Goal: Task Accomplishment & Management: Complete application form

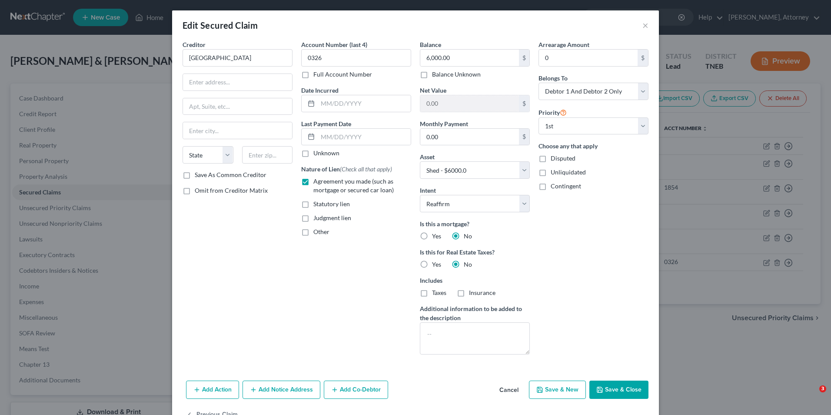
select select "13"
select select "2"
select select "0"
click at [237, 56] on input "[GEOGRAPHIC_DATA]" at bounding box center [238, 57] width 110 height 17
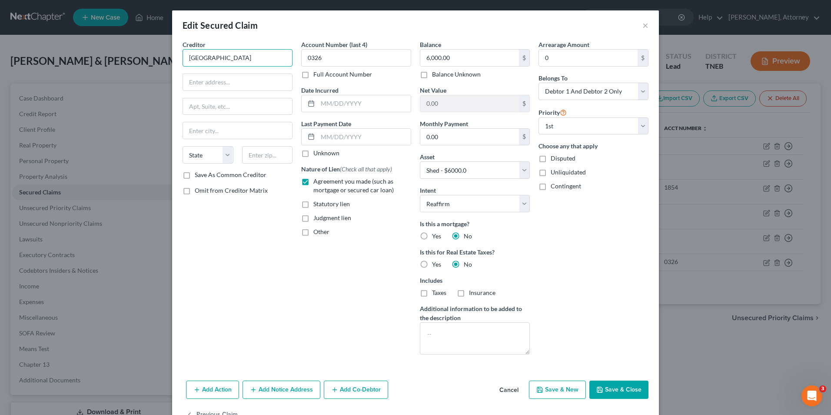
click at [237, 56] on input "[GEOGRAPHIC_DATA]" at bounding box center [238, 57] width 110 height 17
type input "[GEOGRAPHIC_DATA]"
type input "[STREET_ADDRESS][US_STATE]"
type input "Murfreesboro"
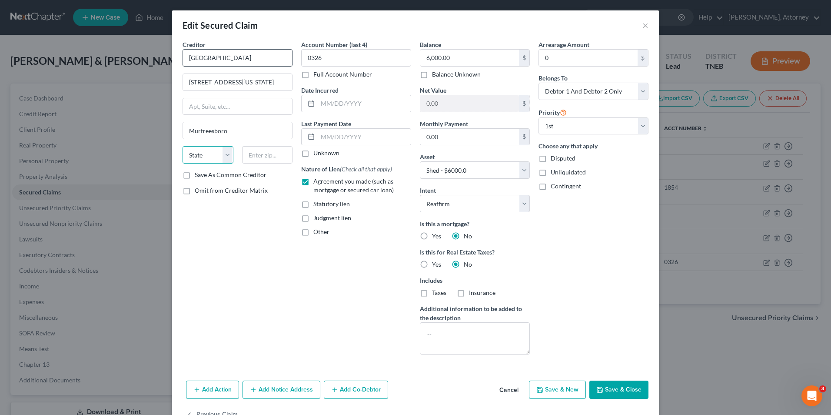
select select "44"
type input "37219"
type input "[GEOGRAPHIC_DATA]"
click at [616, 388] on button "Save & Close" at bounding box center [618, 389] width 59 height 18
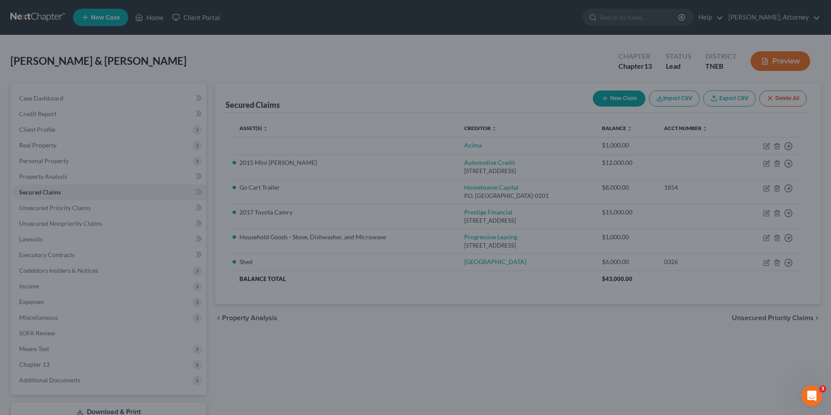
select select "13"
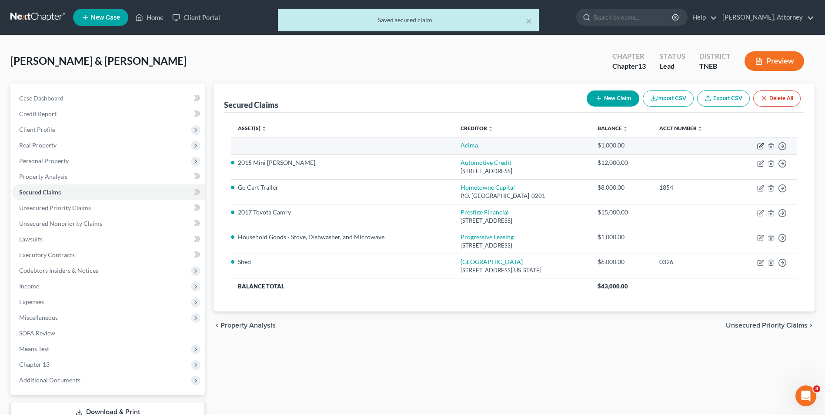
click at [761, 145] on icon "button" at bounding box center [760, 146] width 7 height 7
select select "2"
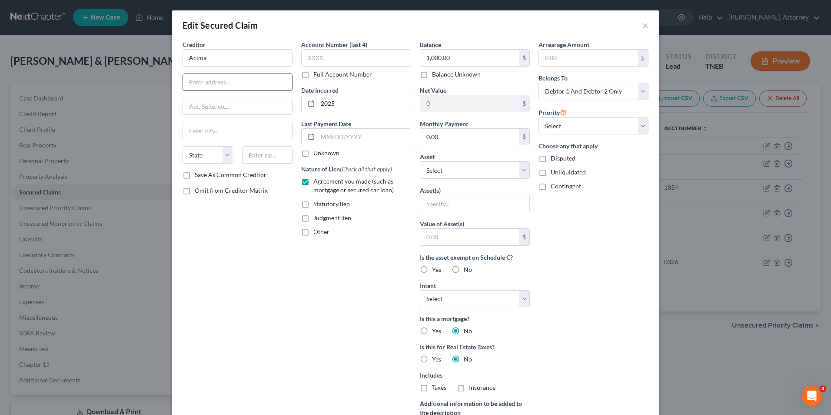
click at [263, 84] on input "text" at bounding box center [237, 82] width 109 height 17
type input "P.O. Box 1667"
type input "[PERSON_NAME]"
click at [222, 161] on select "State [US_STATE] AK AR AZ CA CO CT DE DC [GEOGRAPHIC_DATA] [GEOGRAPHIC_DATA] GU…" at bounding box center [208, 154] width 51 height 17
select select "46"
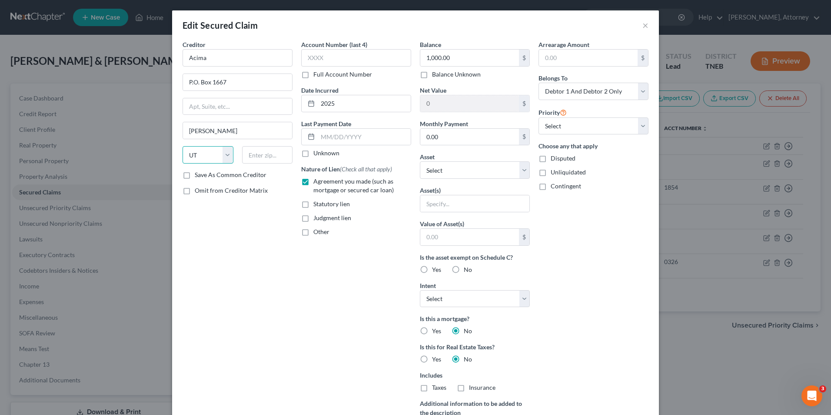
click at [183, 146] on select "State [US_STATE] AK AR AZ CA CO CT DE DC [GEOGRAPHIC_DATA] [GEOGRAPHIC_DATA] GU…" at bounding box center [208, 154] width 51 height 17
click at [268, 156] on input "text" at bounding box center [267, 154] width 51 height 17
type input "84020"
click at [588, 286] on div "Arrearage Amount $ Belongs To * Select Debtor 1 Only Debtor 2 Only Debtor 1 And…" at bounding box center [593, 248] width 119 height 416
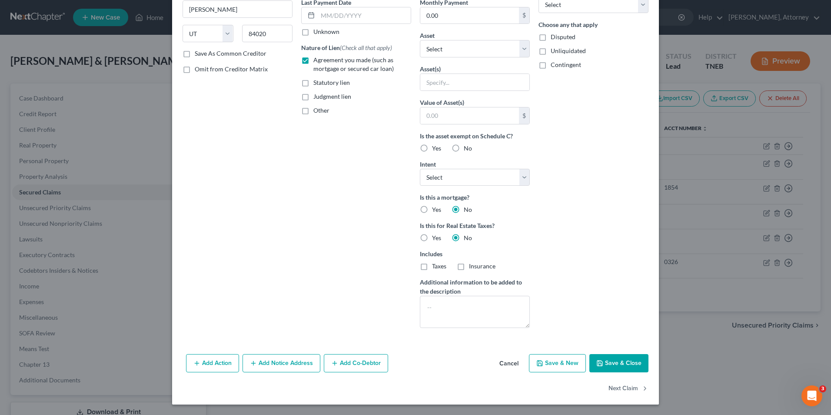
click at [618, 356] on button "Save & Close" at bounding box center [618, 363] width 59 height 18
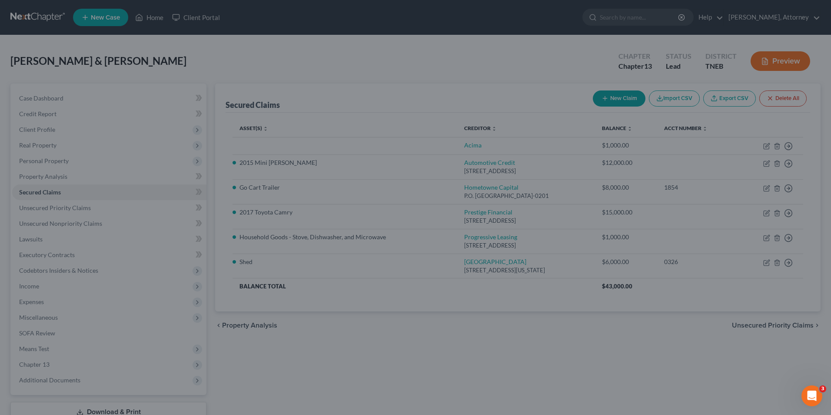
type input "0"
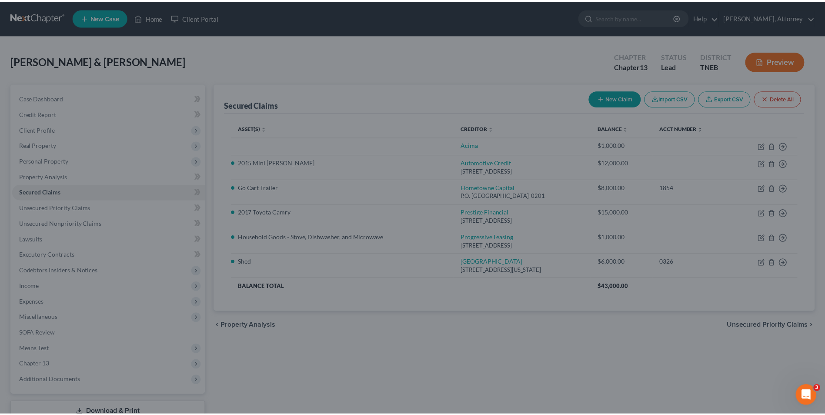
scroll to position [26, 0]
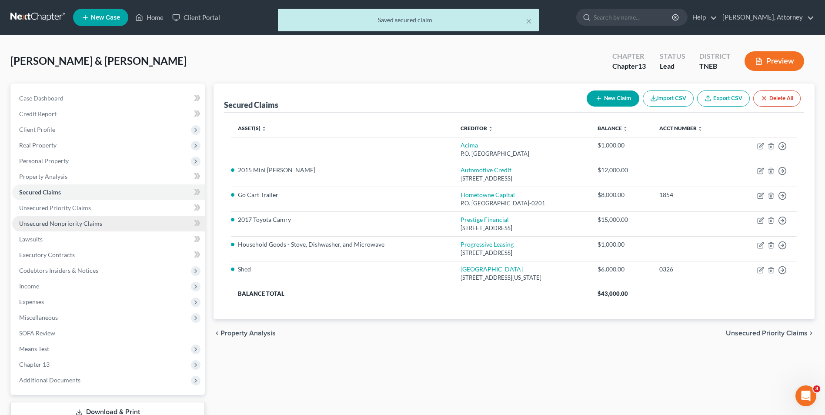
click at [98, 220] on span "Unsecured Nonpriority Claims" at bounding box center [60, 223] width 83 height 7
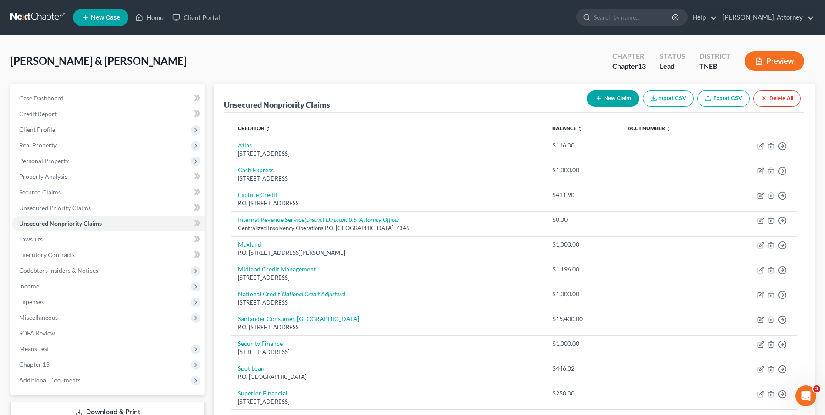
click at [617, 96] on button "New Claim" at bounding box center [612, 98] width 53 height 16
select select "2"
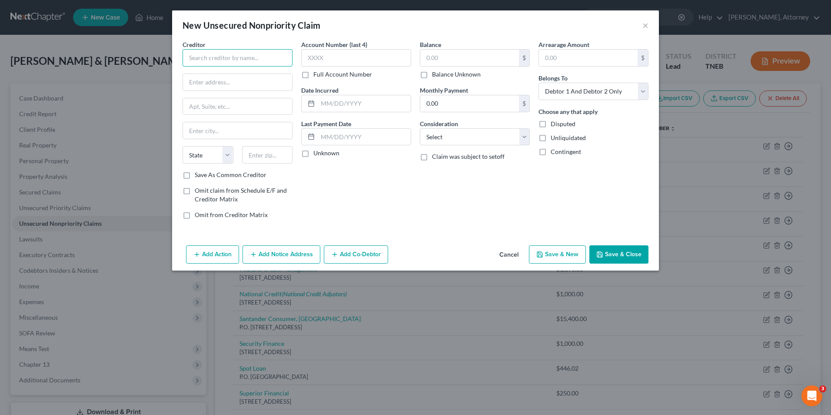
click at [273, 56] on input "text" at bounding box center [238, 57] width 110 height 17
type input "t"
type input "a"
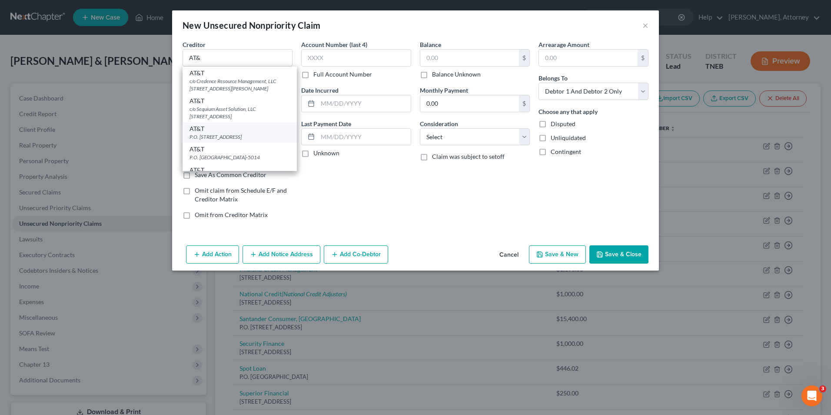
click at [254, 140] on div "P.O. [STREET_ADDRESS]" at bounding box center [240, 136] width 100 height 7
type input "AT&T"
type input "P.O. Box 5014"
type input "[PERSON_NAME] Stream"
select select "14"
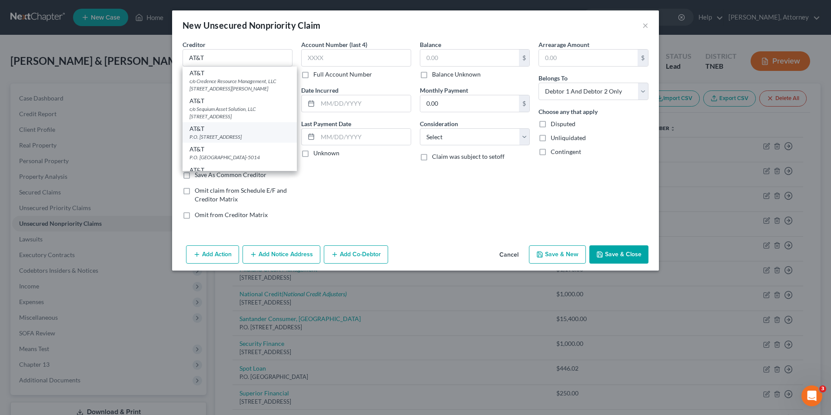
type input "60197"
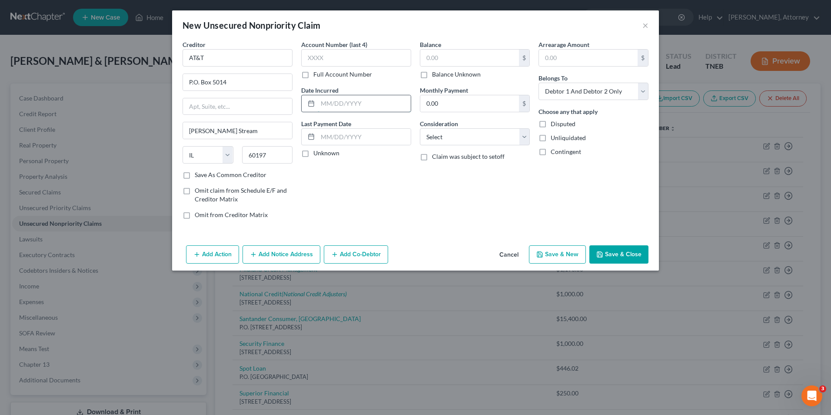
click at [373, 100] on input "text" at bounding box center [364, 103] width 93 height 17
type input "2024"
click at [466, 57] on input "text" at bounding box center [469, 58] width 99 height 17
type input "7,000"
click at [453, 140] on select "Select Cable / Satellite Services Collection Agency Credit Card Debt Debt Couns…" at bounding box center [475, 136] width 110 height 17
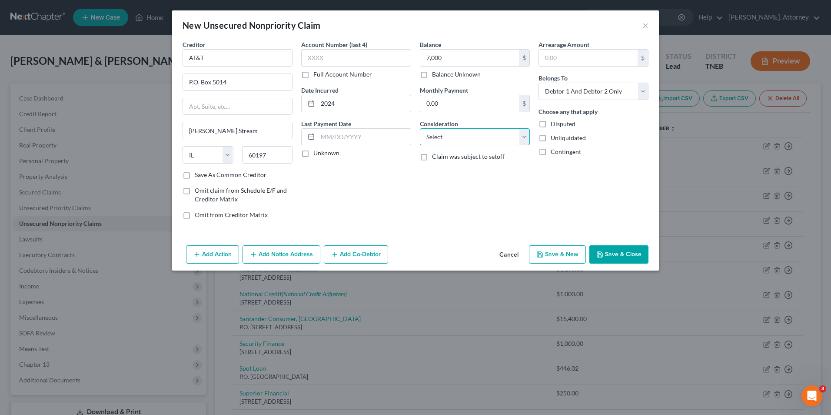
select select "19"
click at [420, 128] on select "Select Cable / Satellite Services Collection Agency Credit Card Debt Debt Couns…" at bounding box center [475, 136] width 110 height 17
click at [639, 259] on button "Save & Close" at bounding box center [618, 254] width 59 height 18
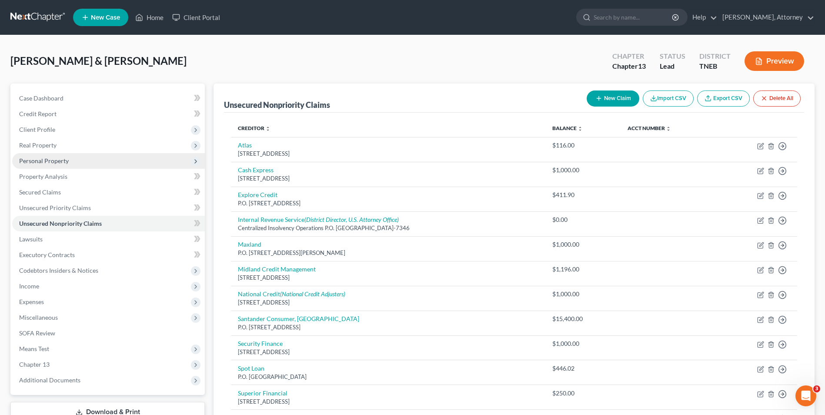
click at [44, 159] on span "Personal Property" at bounding box center [44, 160] width 50 height 7
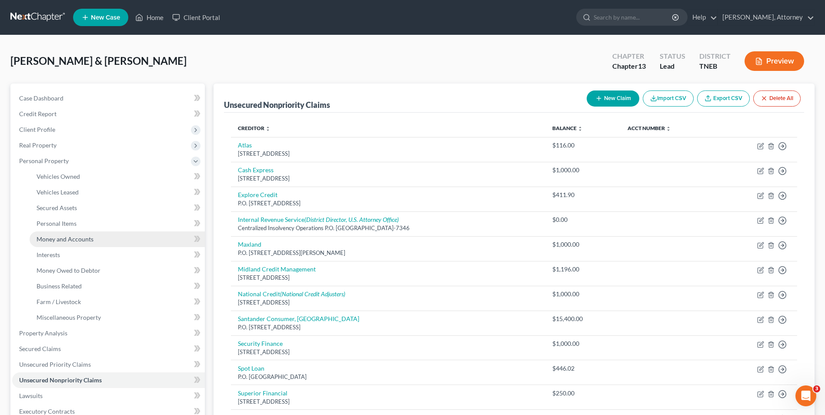
click at [59, 239] on span "Money and Accounts" at bounding box center [65, 238] width 57 height 7
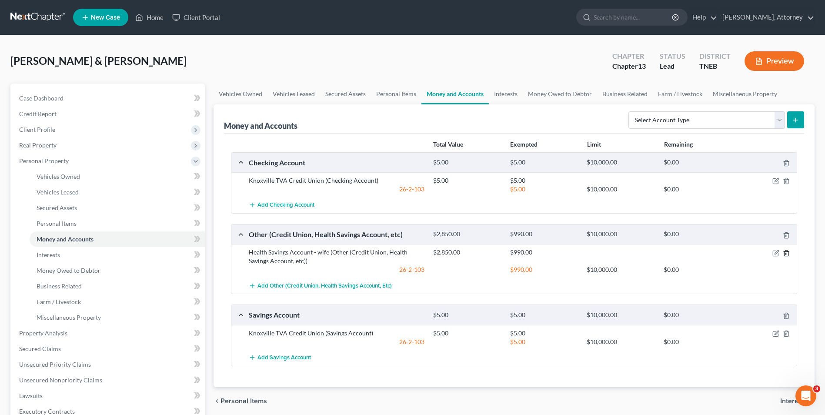
click at [789, 253] on icon "button" at bounding box center [785, 253] width 7 height 7
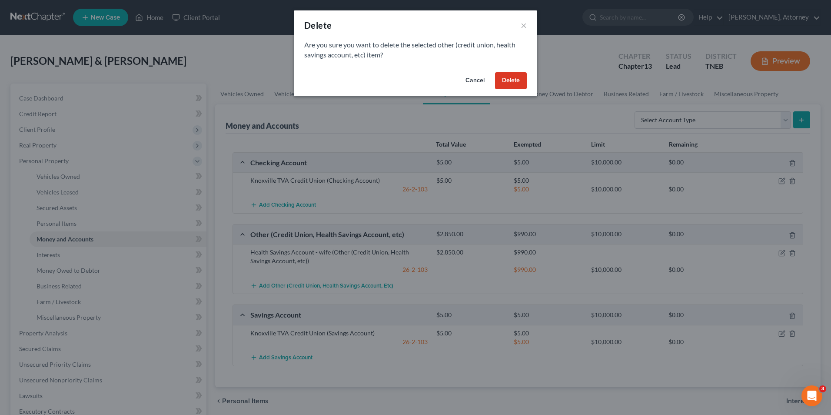
click at [514, 75] on button "Delete" at bounding box center [511, 80] width 32 height 17
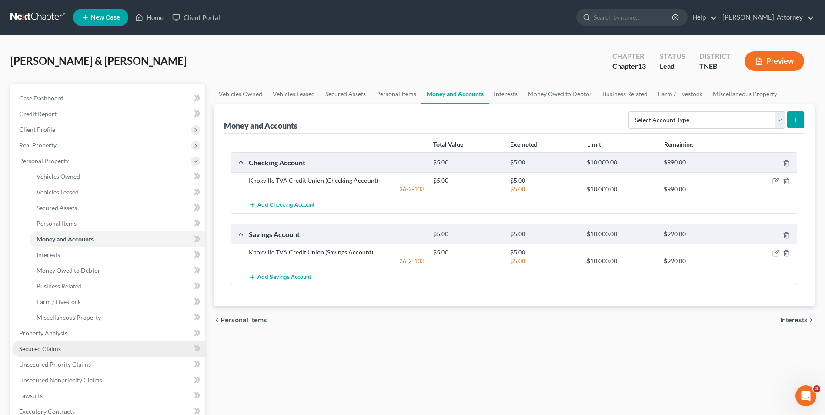
click at [41, 345] on span "Secured Claims" at bounding box center [40, 348] width 42 height 7
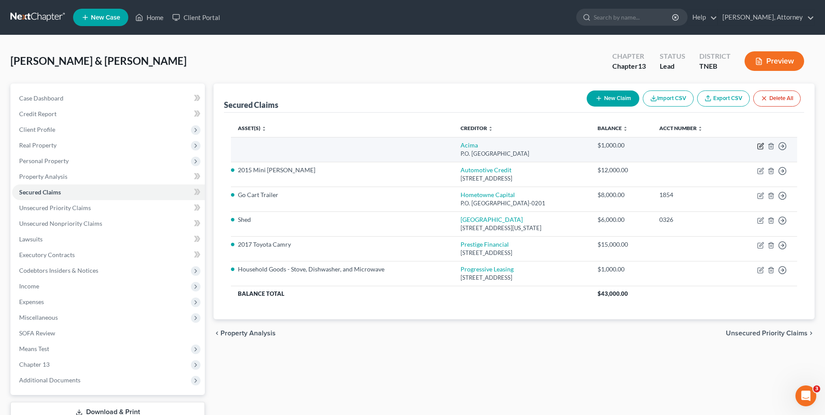
click at [759, 148] on icon "button" at bounding box center [760, 146] width 7 height 7
select select "46"
select select "2"
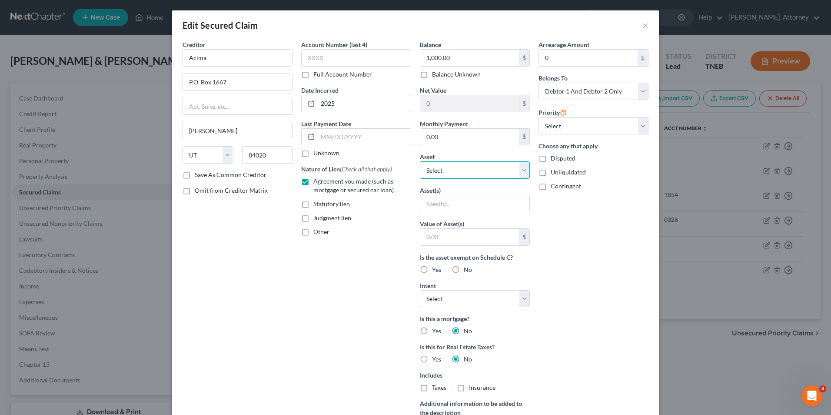
click at [518, 170] on select "Select Other Multiple Assets Household Goods - Laptop, TV and Sound bar - $1500…" at bounding box center [475, 169] width 110 height 17
select select "16"
click at [420, 161] on select "Select Other Multiple Assets Household Goods - Laptop, TV and Sound bar - $1500…" at bounding box center [475, 169] width 110 height 17
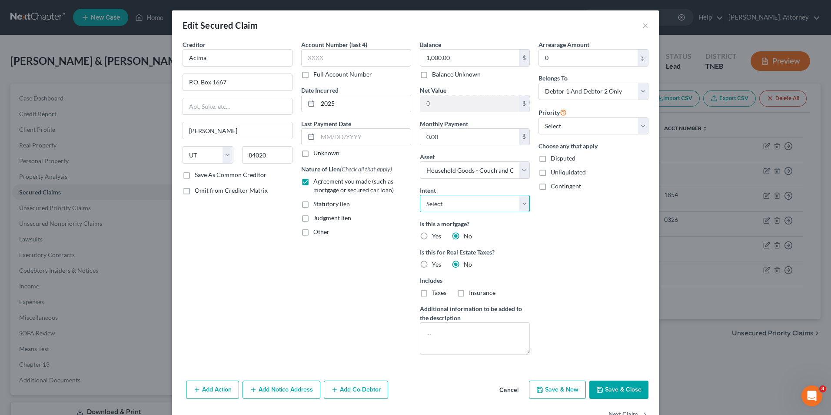
click at [490, 209] on select "Select Surrender Redeem Reaffirm Avoid Other" at bounding box center [475, 203] width 110 height 17
select select "2"
click at [420, 195] on select "Select Surrender Redeem Reaffirm Avoid Other" at bounding box center [475, 203] width 110 height 17
click at [614, 393] on button "Save & Close" at bounding box center [618, 389] width 59 height 18
select select
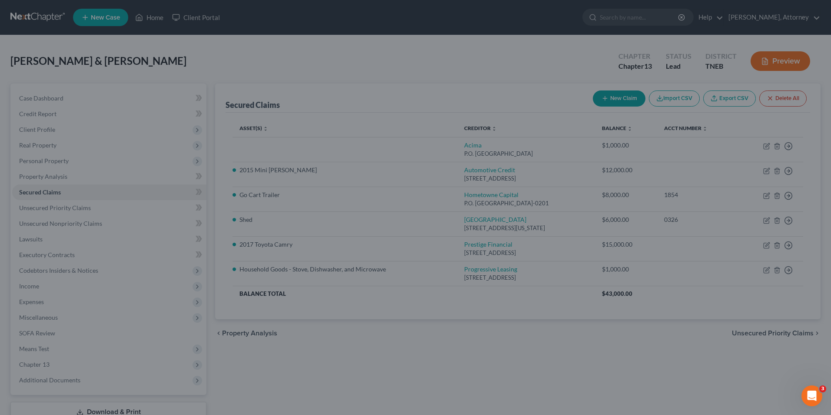
type input "0.00"
select select "16"
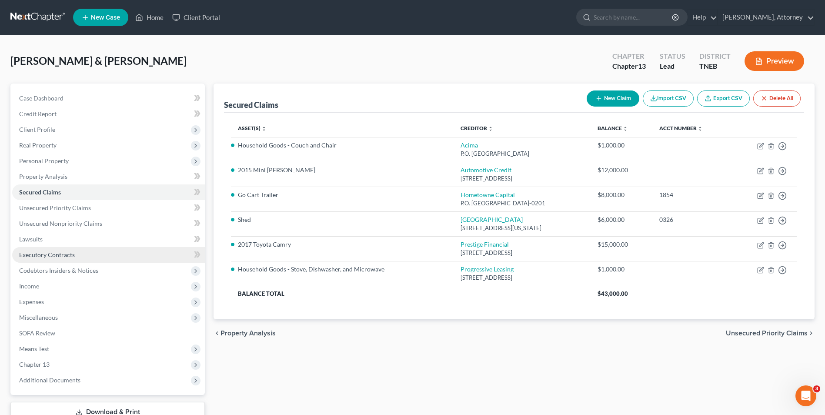
click at [76, 258] on link "Executory Contracts" at bounding box center [108, 255] width 193 height 16
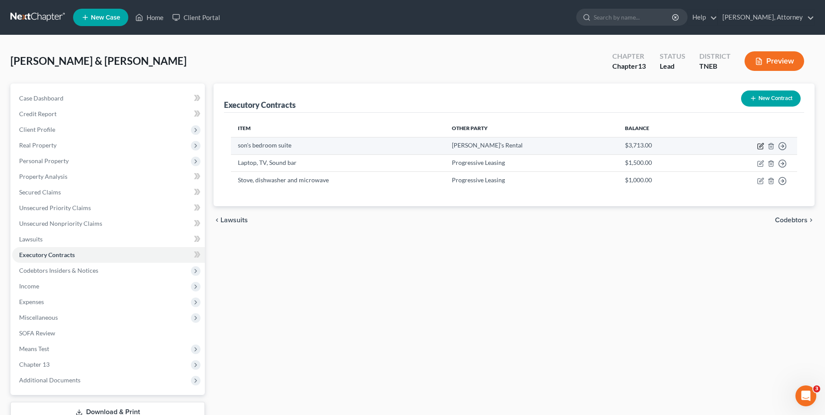
click at [761, 148] on icon "button" at bounding box center [760, 146] width 7 height 7
select select "3"
select select "44"
select select "2"
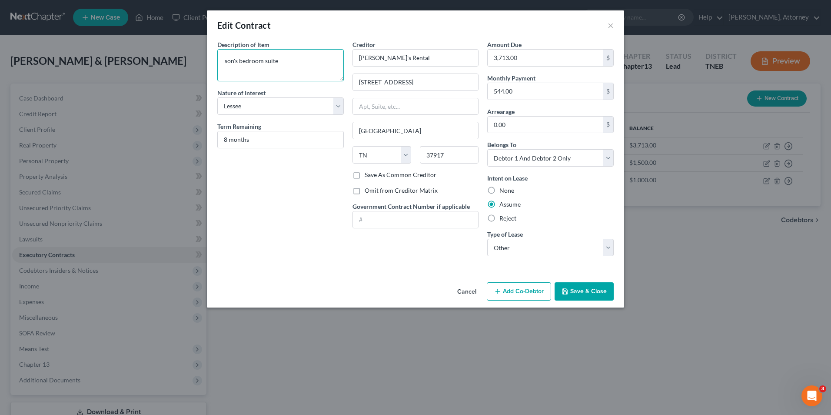
click at [310, 67] on textarea "son's bedroom suite" at bounding box center [280, 65] width 127 height 32
type textarea "son's bedroom suite and washer and dryer"
click at [568, 283] on button "Save & Close" at bounding box center [584, 291] width 59 height 18
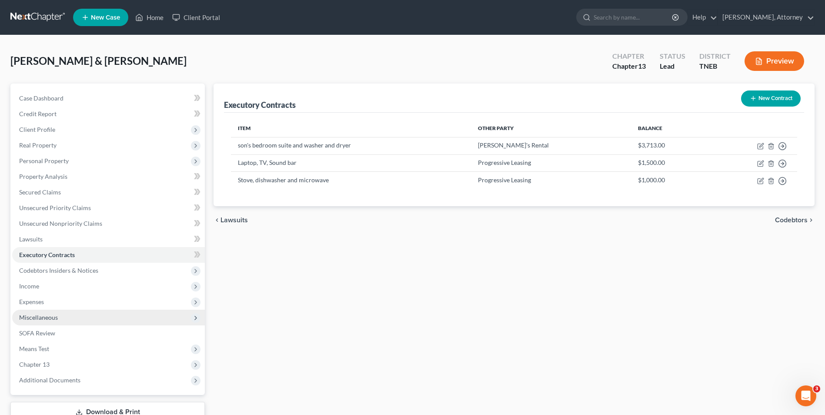
click at [27, 318] on span "Miscellaneous" at bounding box center [38, 316] width 39 height 7
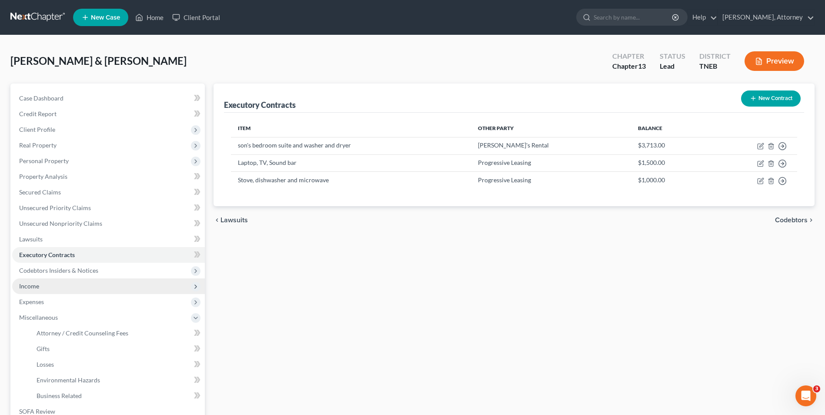
click at [28, 293] on span "Income" at bounding box center [108, 286] width 193 height 16
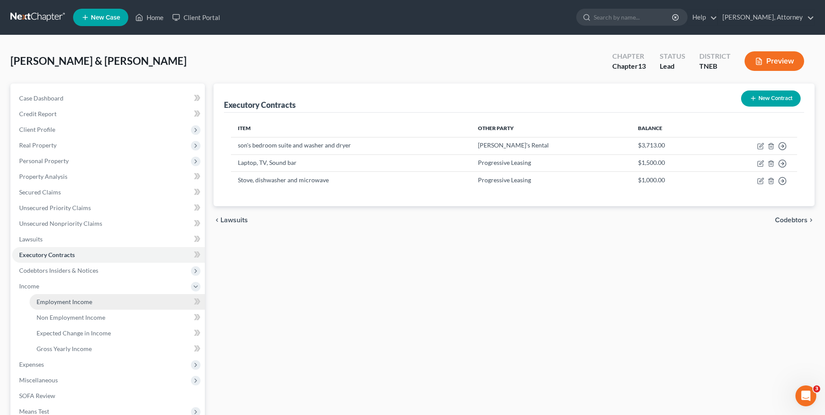
click at [89, 306] on link "Employment Income" at bounding box center [117, 302] width 175 height 16
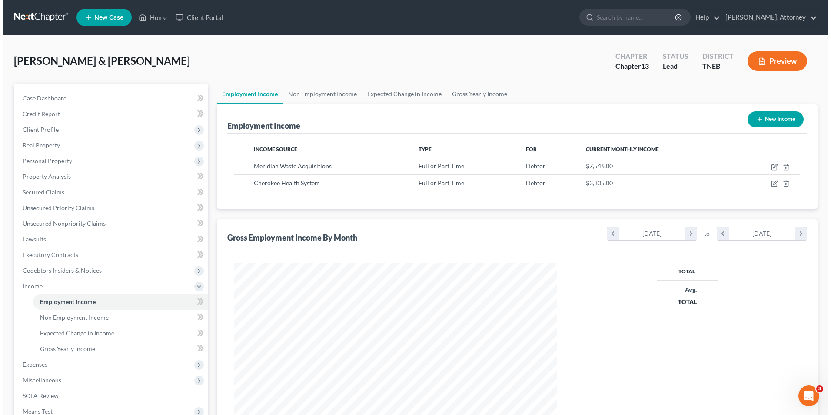
scroll to position [161, 340]
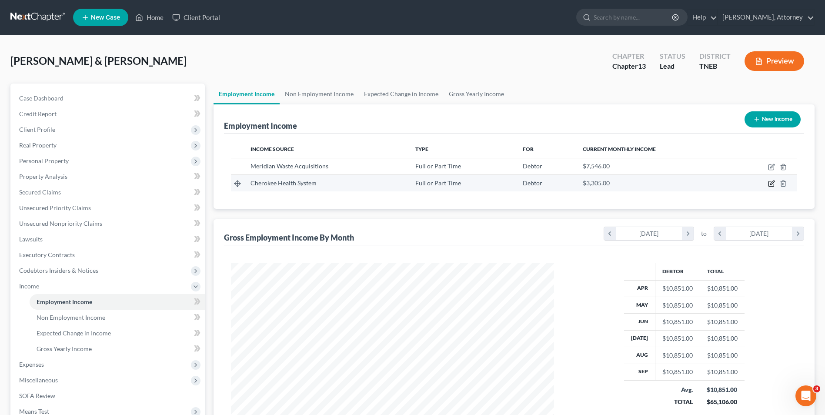
click at [769, 184] on icon "button" at bounding box center [771, 183] width 7 height 7
select select "0"
select select "44"
select select "0"
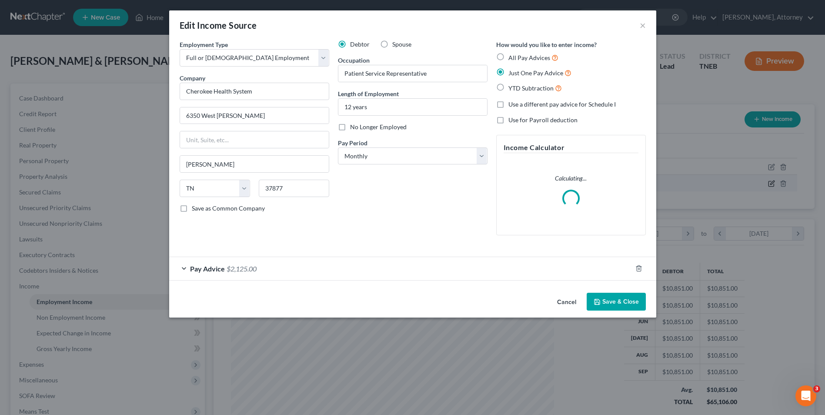
scroll to position [163, 343]
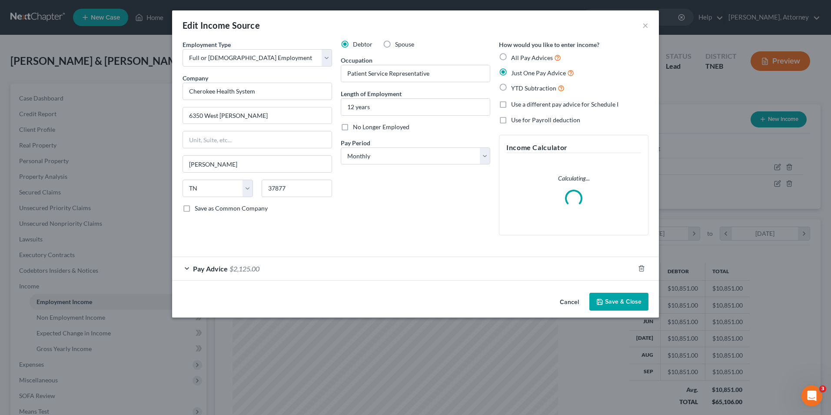
click at [395, 42] on label "Spouse" at bounding box center [404, 44] width 19 height 9
click at [399, 42] on input "Spouse" at bounding box center [402, 43] width 6 height 6
radio input "true"
click at [613, 303] on button "Save & Close" at bounding box center [618, 302] width 59 height 18
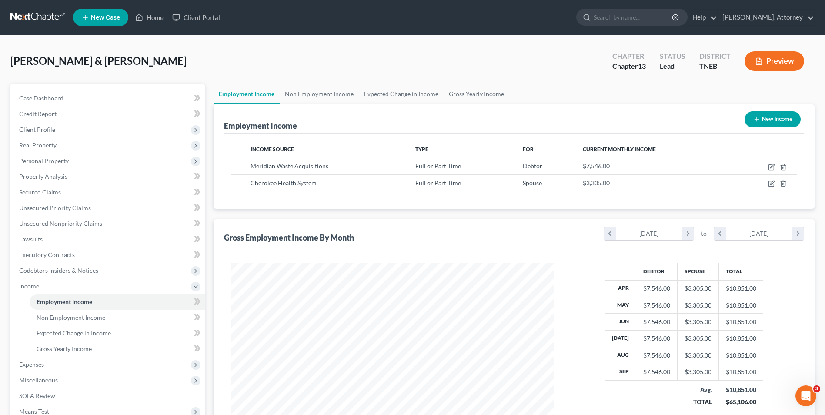
scroll to position [126, 0]
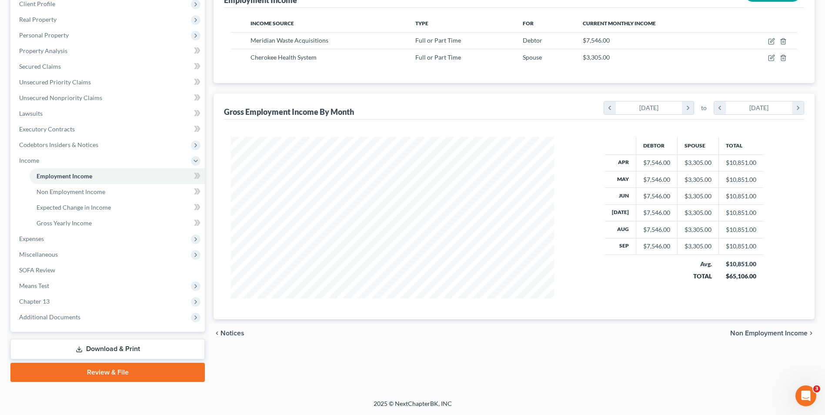
click at [115, 357] on link "Download & Print" at bounding box center [107, 349] width 194 height 20
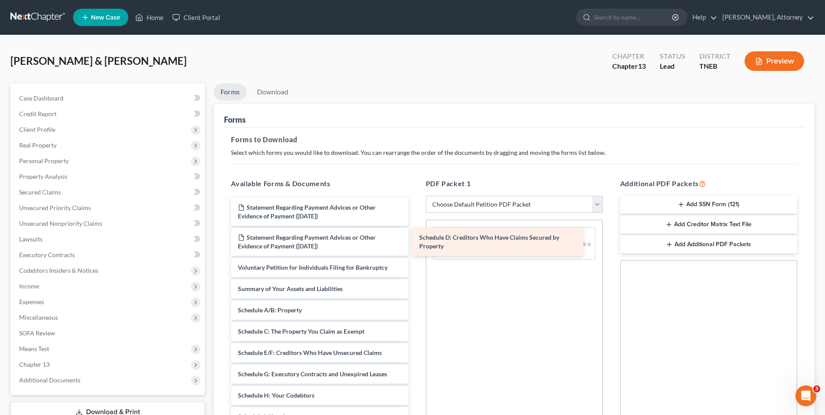
drag, startPoint x: 335, startPoint y: 361, endPoint x: 516, endPoint y: 246, distance: 214.8
click at [415, 246] on div "Schedule D: Creditors Who Have Claims Secured by Property Statement Regarding P…" at bounding box center [319, 416] width 191 height 437
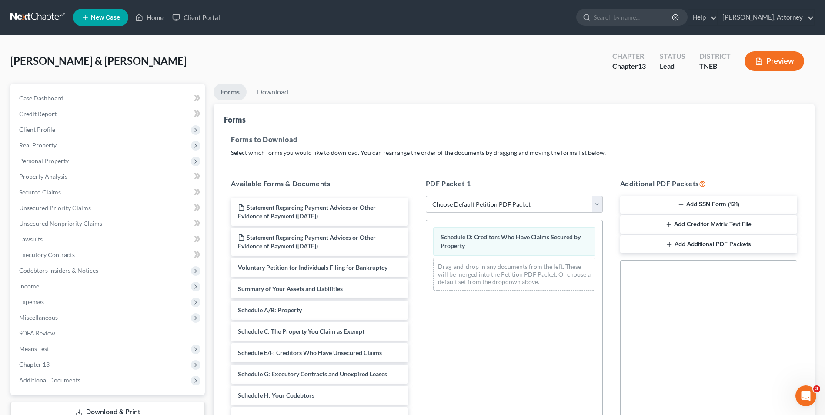
click at [613, 356] on div "Additional PDF Packets Add SSN Form (121) Add Creditor Matrix Text File Add Add…" at bounding box center [708, 318] width 194 height 295
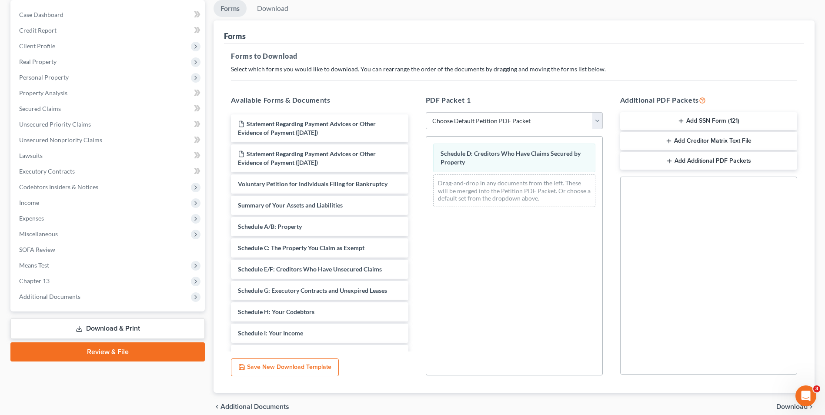
scroll to position [87, 0]
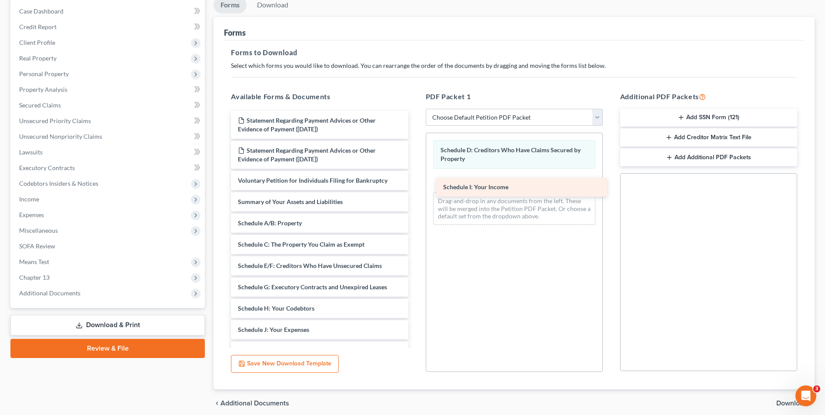
drag, startPoint x: 294, startPoint y: 331, endPoint x: 499, endPoint y: 189, distance: 249.9
click at [415, 189] on div "Schedule I: Your Income Statement Regarding Payment Advices or Other Evidence o…" at bounding box center [319, 319] width 191 height 416
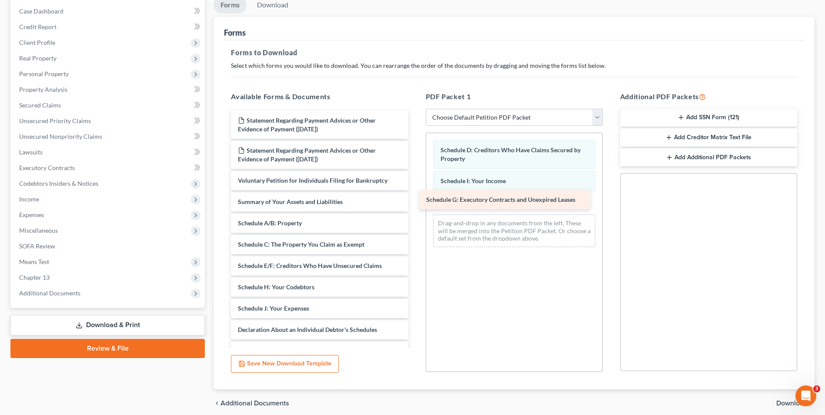
drag, startPoint x: 298, startPoint y: 290, endPoint x: 486, endPoint y: 203, distance: 207.5
click at [415, 203] on div "Schedule G: Executory Contracts and Unexpired Leases Statement Regarding Paymen…" at bounding box center [319, 308] width 191 height 395
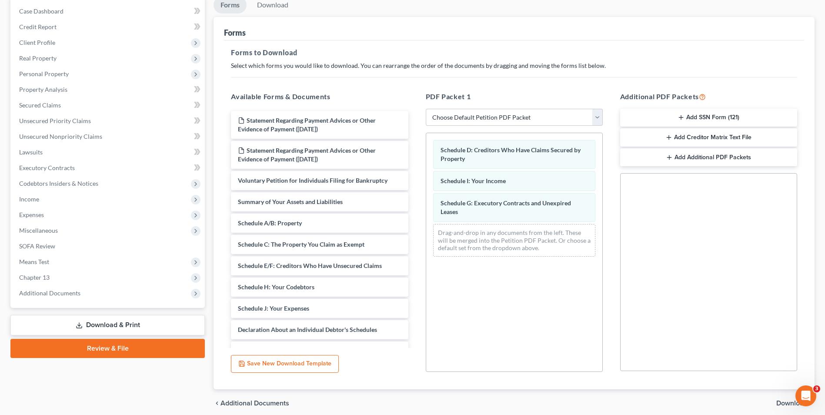
click at [791, 400] on span "Download" at bounding box center [791, 403] width 31 height 7
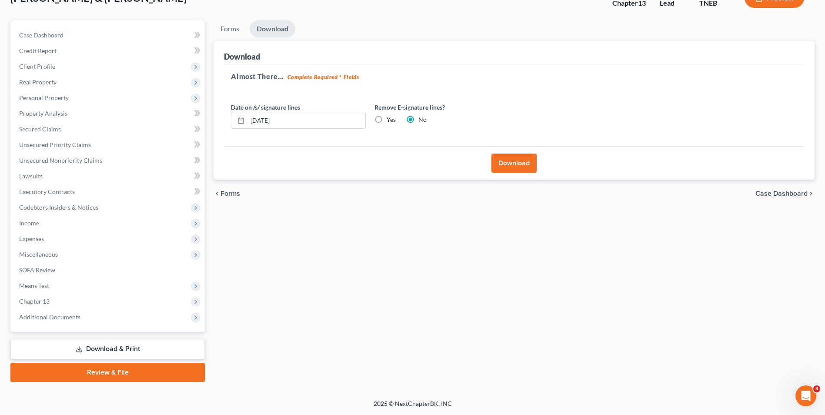
scroll to position [63, 0]
click at [511, 163] on button "Download" at bounding box center [513, 162] width 45 height 19
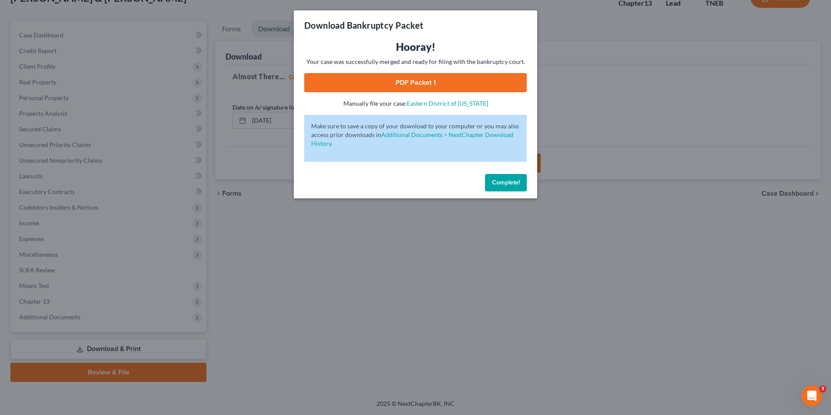
click at [443, 83] on link "PDF Packet 1" at bounding box center [415, 82] width 223 height 19
click at [512, 174] on button "Complete!" at bounding box center [506, 182] width 42 height 17
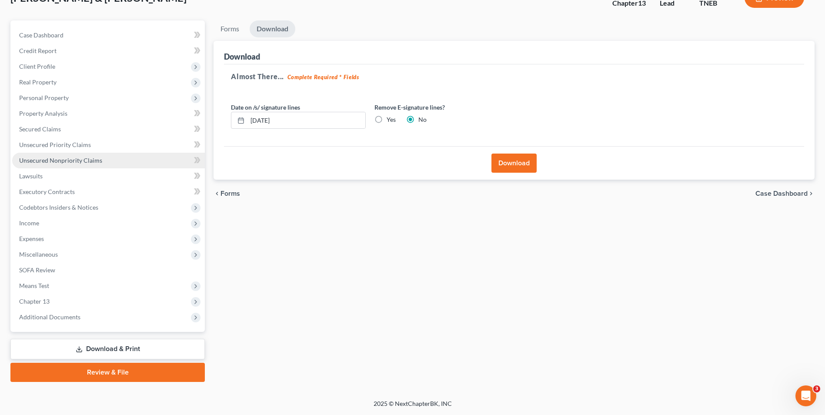
click at [66, 160] on span "Unsecured Nonpriority Claims" at bounding box center [60, 159] width 83 height 7
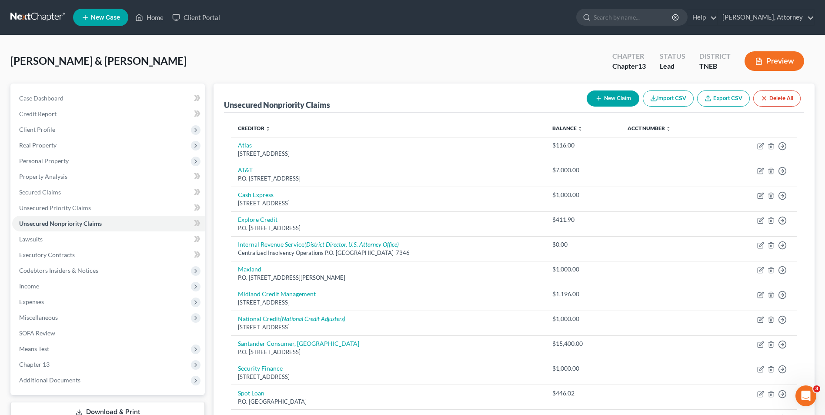
click at [433, 99] on div "Unsecured Nonpriority Claims New Claim Import CSV Export CSV Delete All" at bounding box center [514, 97] width 580 height 29
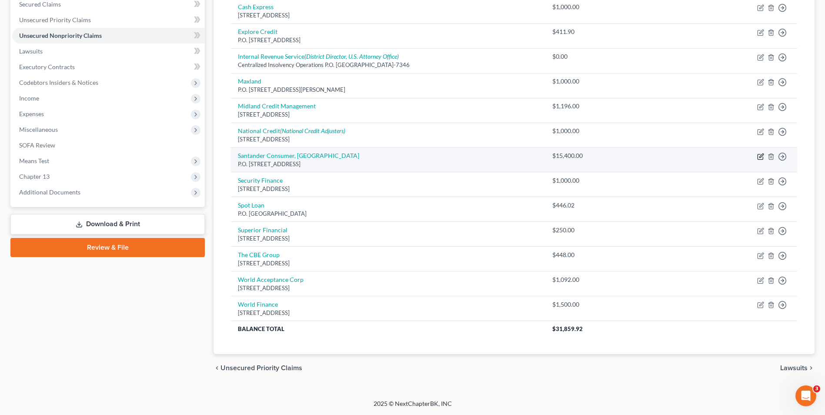
click at [763, 156] on icon "button" at bounding box center [760, 156] width 7 height 7
select select "45"
select select "4"
select select "2"
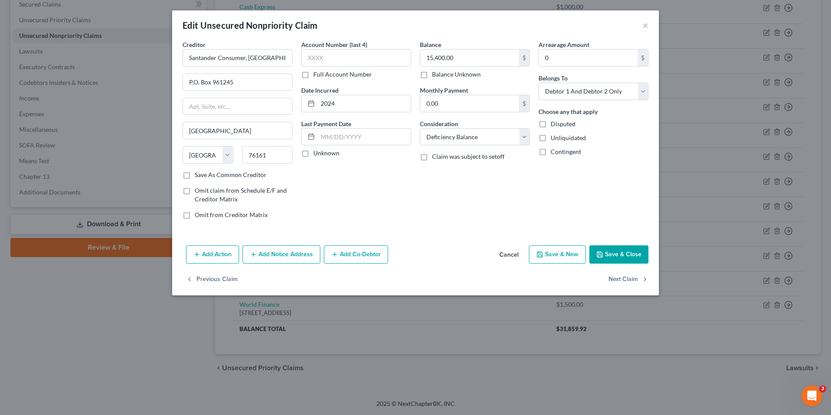
click at [367, 256] on button "Add Co-Debtor" at bounding box center [356, 254] width 64 height 18
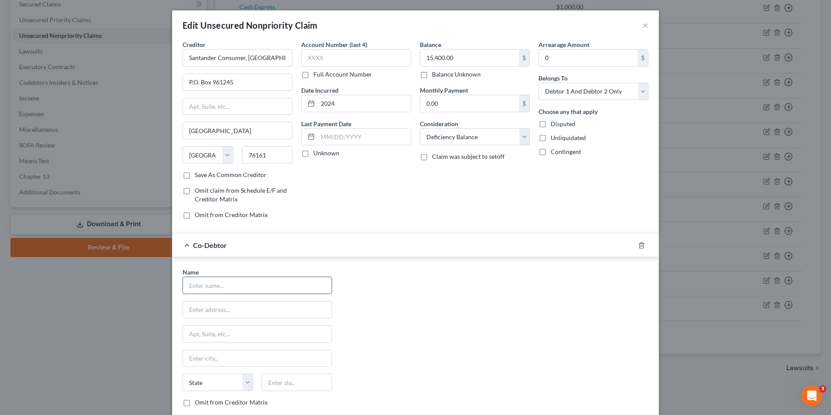
click at [243, 285] on input "text" at bounding box center [257, 285] width 149 height 17
type input "[PERSON_NAME]"
type input "[STREET_ADDRESS]"
type input "[PERSON_NAME]"
select select "44"
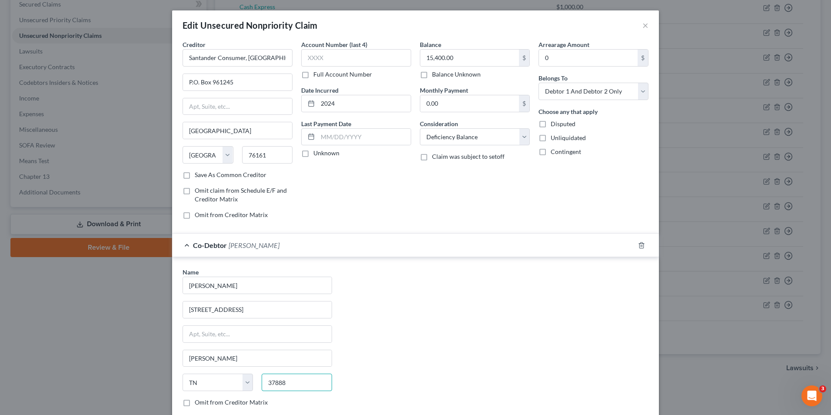
type input "37888"
click at [436, 318] on div "Name * [PERSON_NAME] [GEOGRAPHIC_DATA][PERSON_NAME][GEOGRAPHIC_DATA] [US_STATE]…" at bounding box center [415, 348] width 475 height 162
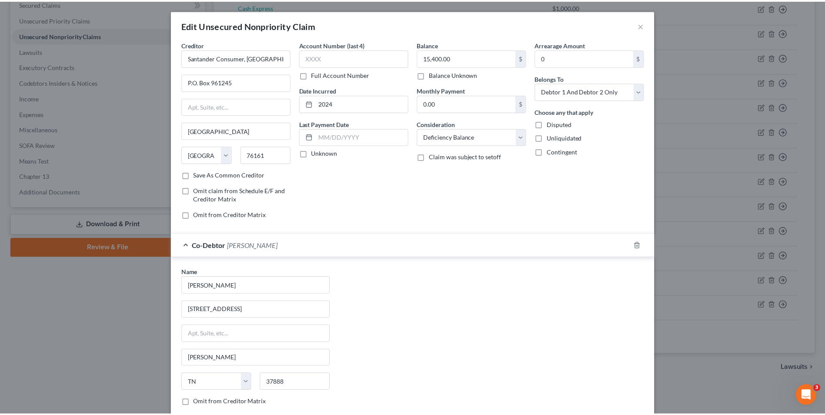
scroll to position [94, 0]
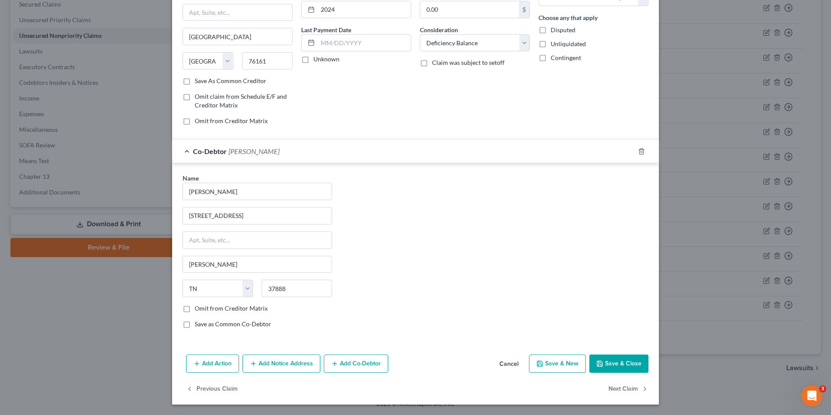
click at [619, 363] on button "Save & Close" at bounding box center [618, 363] width 59 height 18
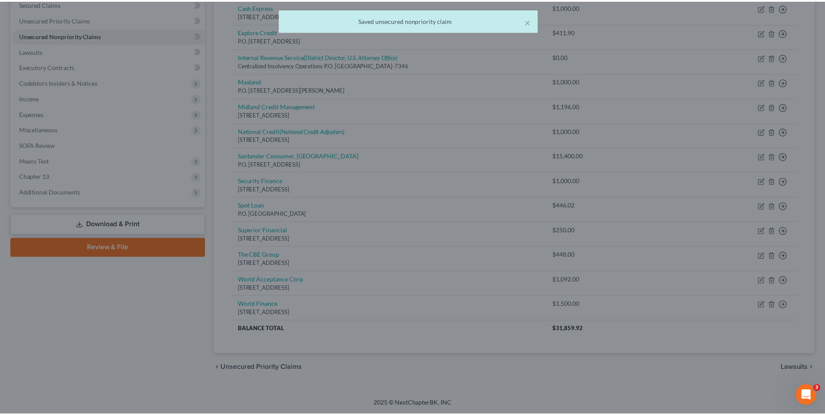
scroll to position [0, 0]
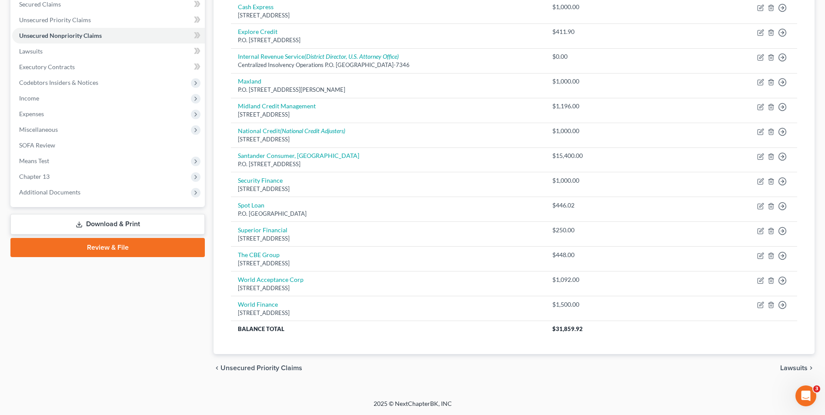
click at [145, 218] on link "Download & Print" at bounding box center [107, 224] width 194 height 20
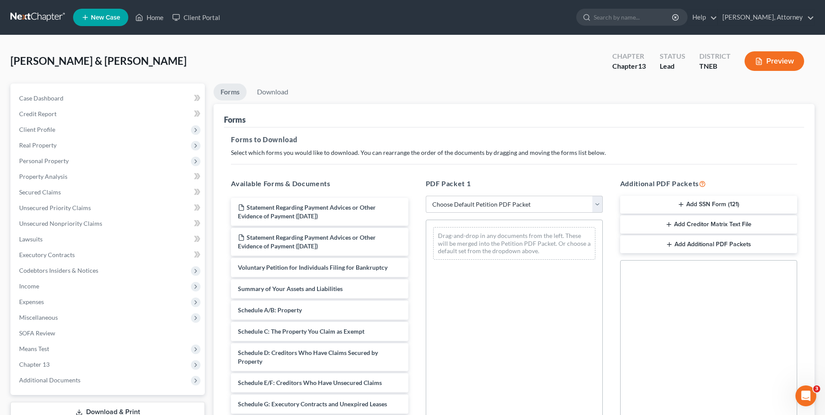
scroll to position [209, 0]
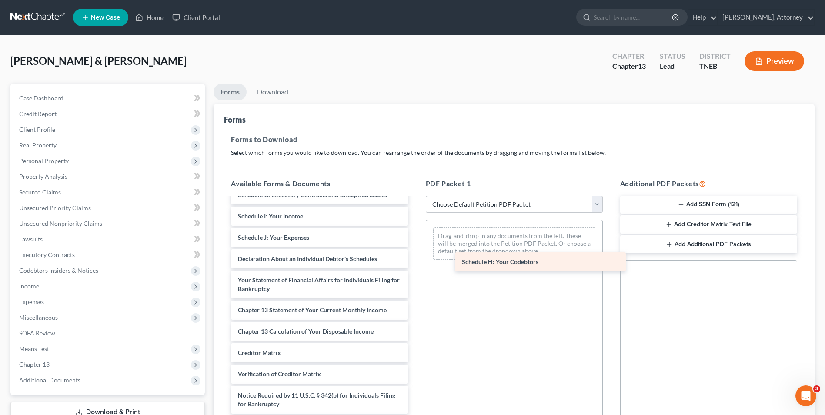
drag, startPoint x: 295, startPoint y: 216, endPoint x: 519, endPoint y: 262, distance: 228.5
click at [415, 262] on div "Schedule H: Your Codebtors Statement Regarding Payment Advices or Other Evidenc…" at bounding box center [319, 212] width 191 height 446
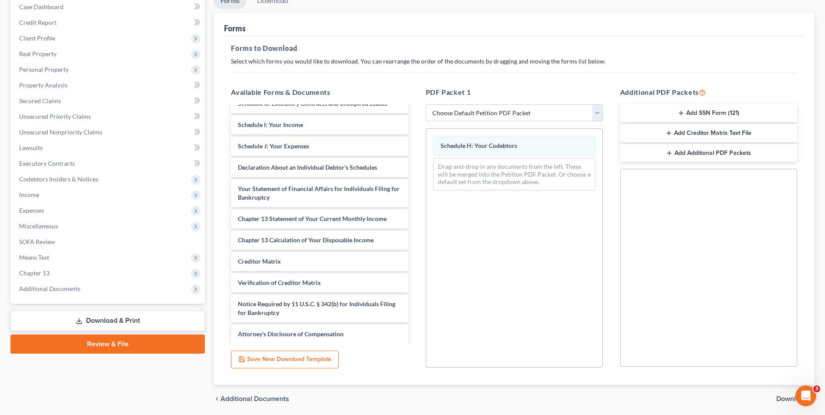
scroll to position [122, 0]
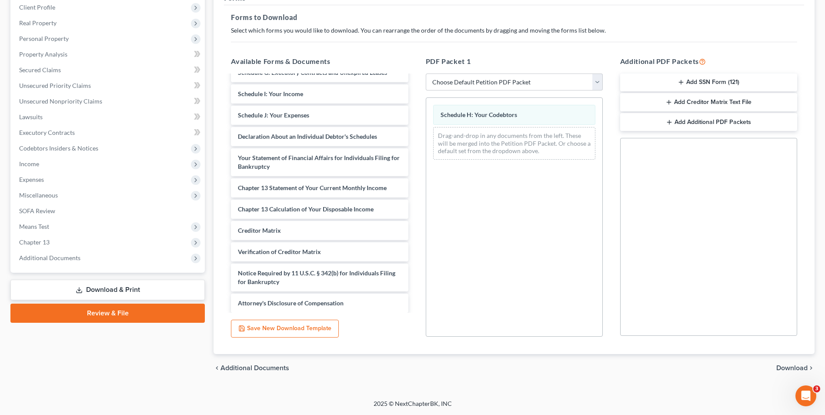
click at [793, 368] on span "Download" at bounding box center [791, 367] width 31 height 7
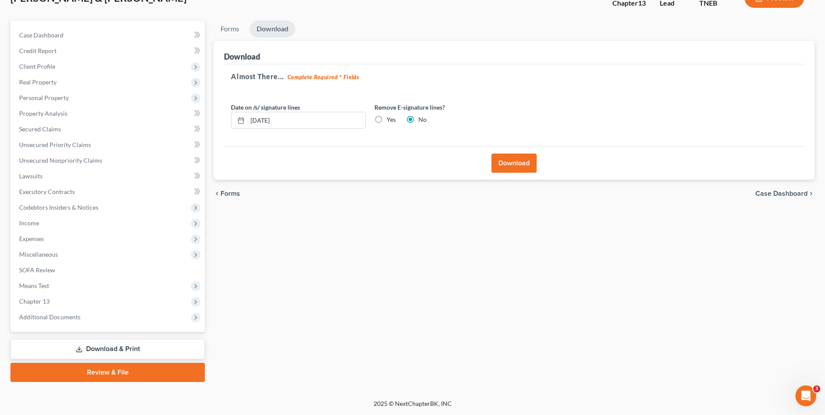
click at [516, 169] on button "Download" at bounding box center [513, 162] width 45 height 19
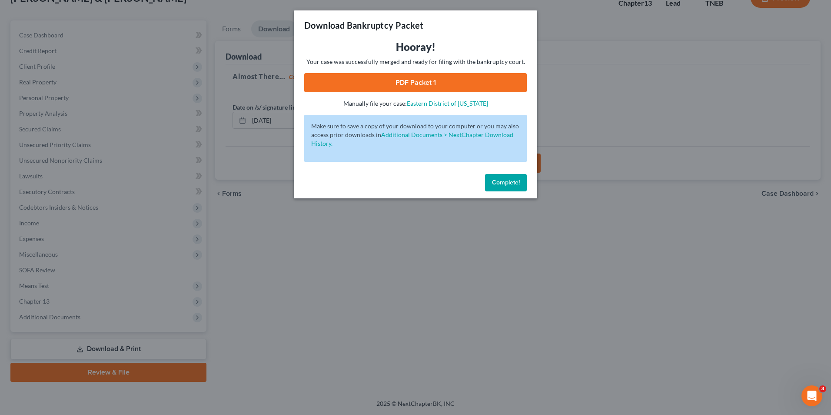
click at [421, 88] on link "PDF Packet 1" at bounding box center [415, 82] width 223 height 19
